Goal: Transaction & Acquisition: Purchase product/service

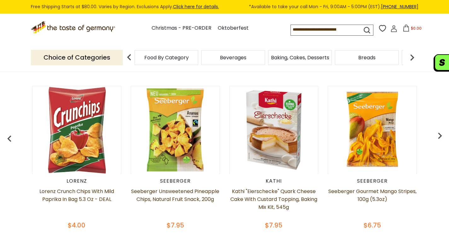
scroll to position [315, 0]
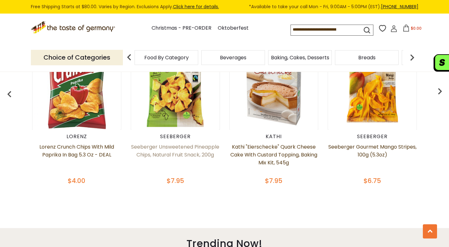
click at [202, 155] on link "Seeberger Unsweetened Pineapple Chips, Natural Fruit Snack, 200g" at bounding box center [175, 159] width 89 height 32
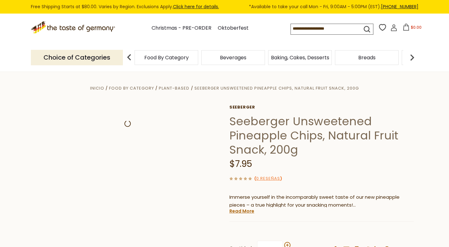
scroll to position [95, 0]
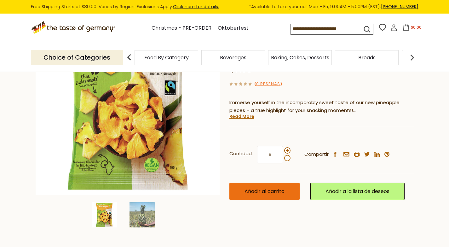
click at [279, 190] on span "Añadir al carrito" at bounding box center [265, 190] width 40 height 7
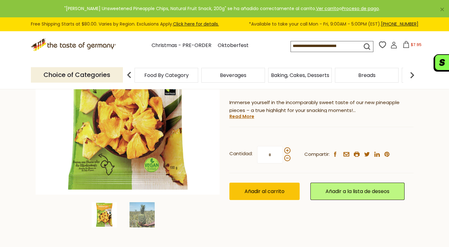
click at [416, 45] on span "$7.95" at bounding box center [416, 44] width 11 height 5
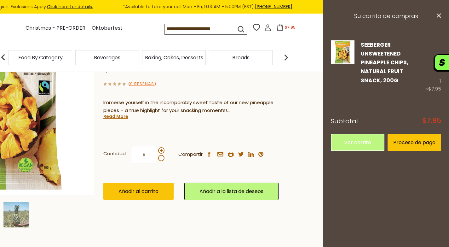
click at [352, 151] on footer "Subtotal $7.95 Ver carrito Proceso de pago" at bounding box center [386, 130] width 126 height 58
click at [356, 146] on link "Ver carrito" at bounding box center [358, 142] width 54 height 17
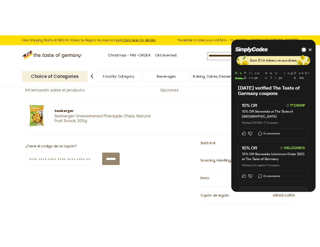
scroll to position [63, 0]
